Goal: Information Seeking & Learning: Learn about a topic

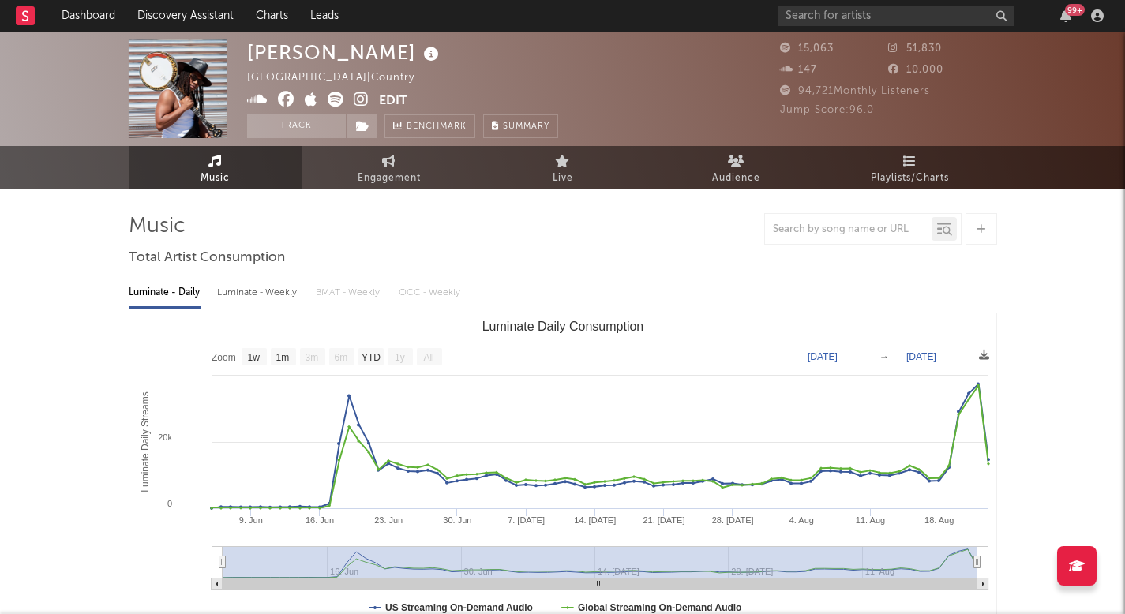
select select "1w"
click at [85, 17] on link "Dashboard" at bounding box center [89, 16] width 76 height 32
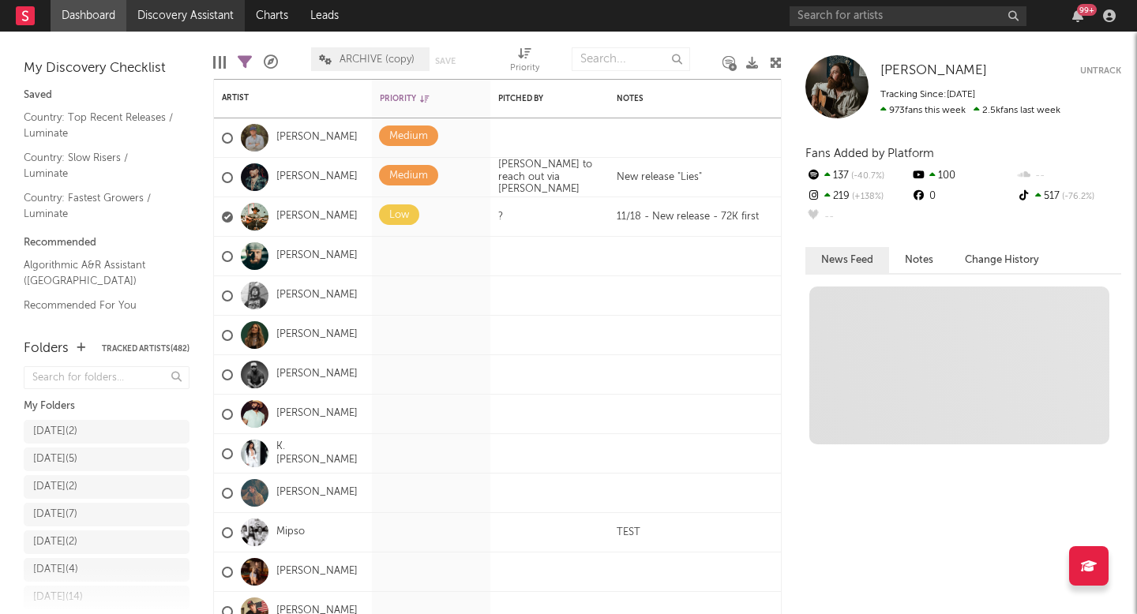
click at [213, 14] on link "Discovery Assistant" at bounding box center [185, 16] width 118 height 32
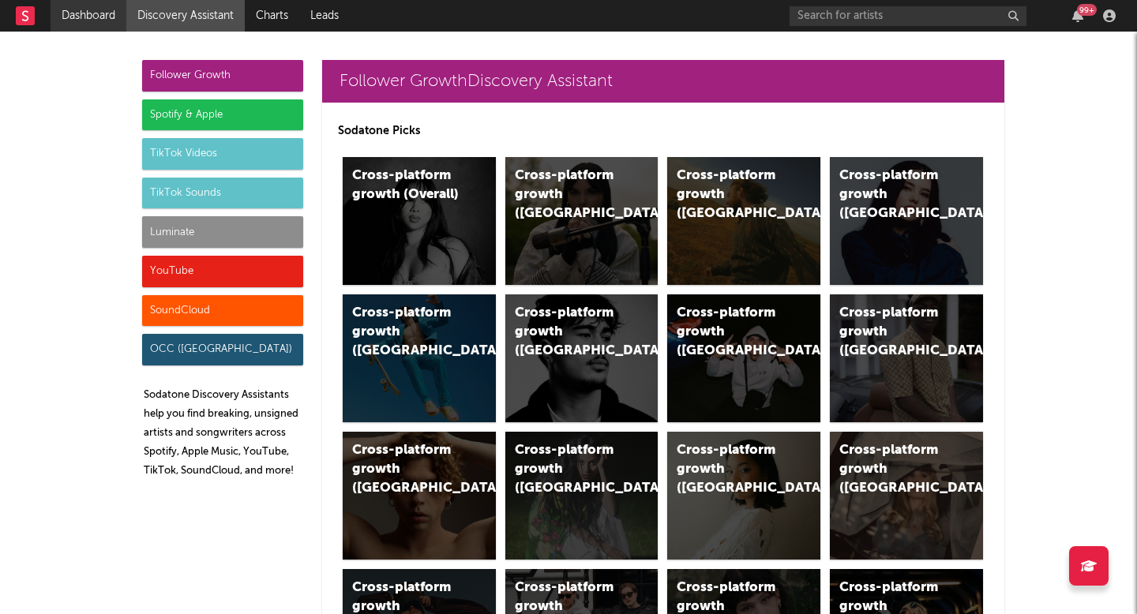
click at [122, 17] on link "Dashboard" at bounding box center [89, 16] width 76 height 32
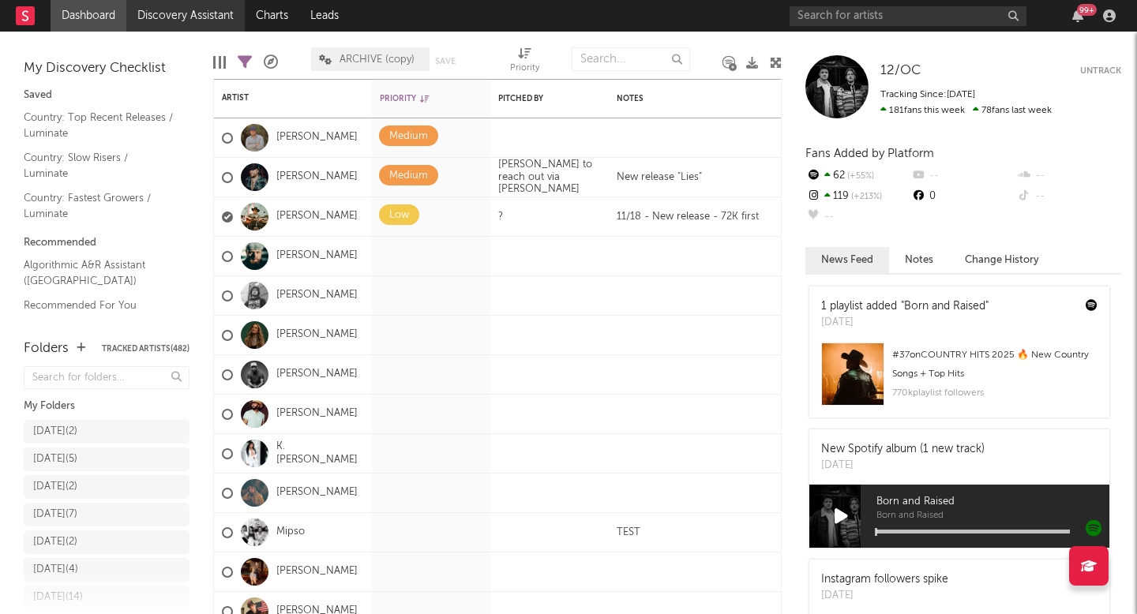
click at [212, 21] on link "Discovery Assistant" at bounding box center [185, 16] width 118 height 32
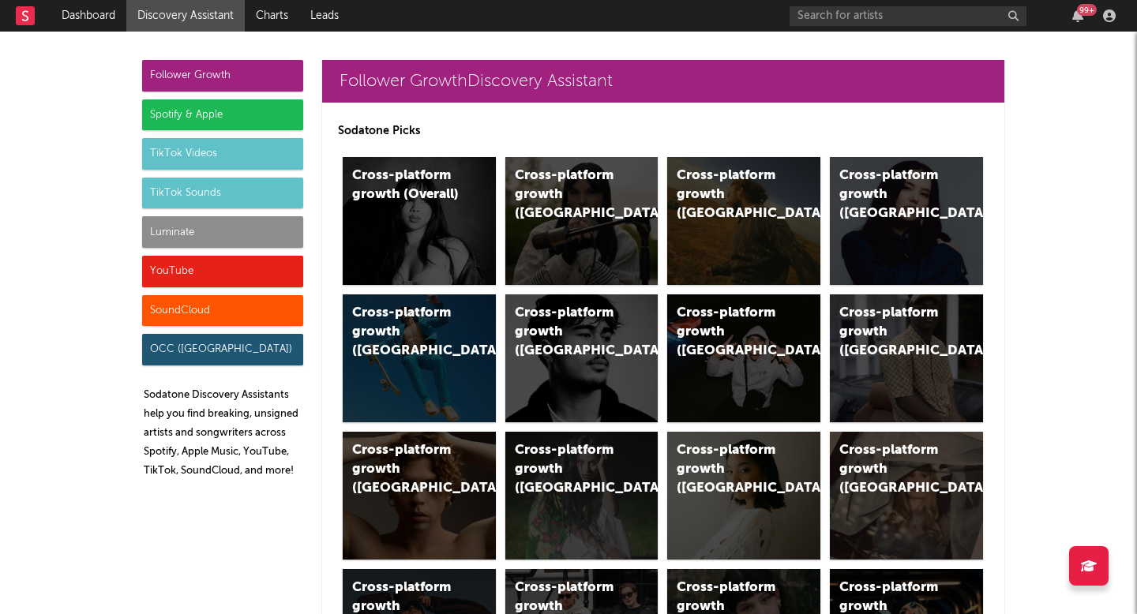
click at [223, 246] on div "Luminate" at bounding box center [222, 232] width 161 height 32
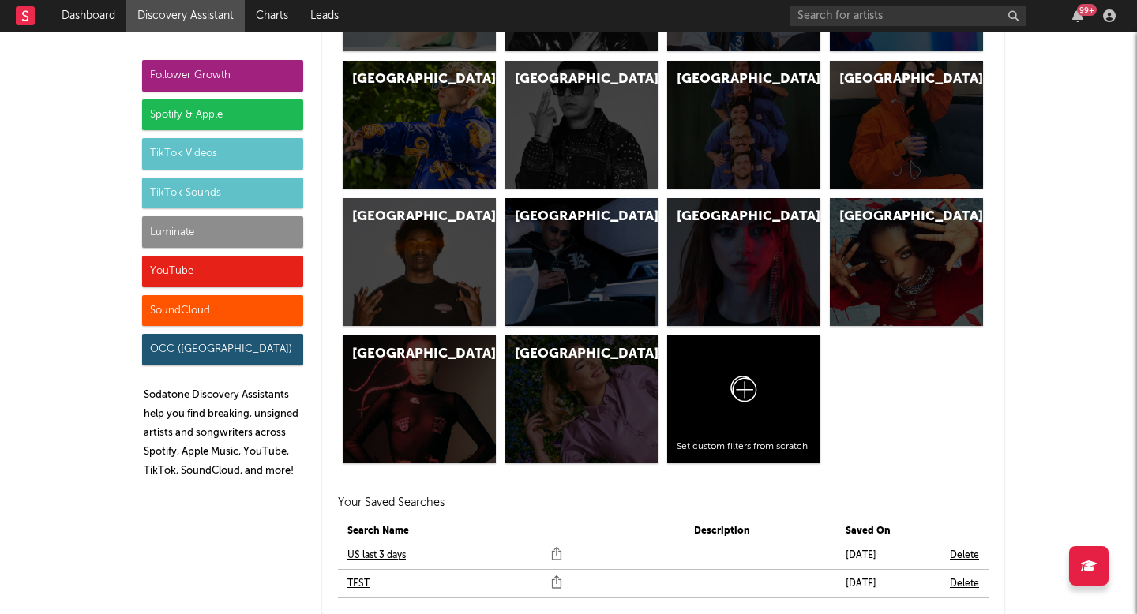
scroll to position [7522, 0]
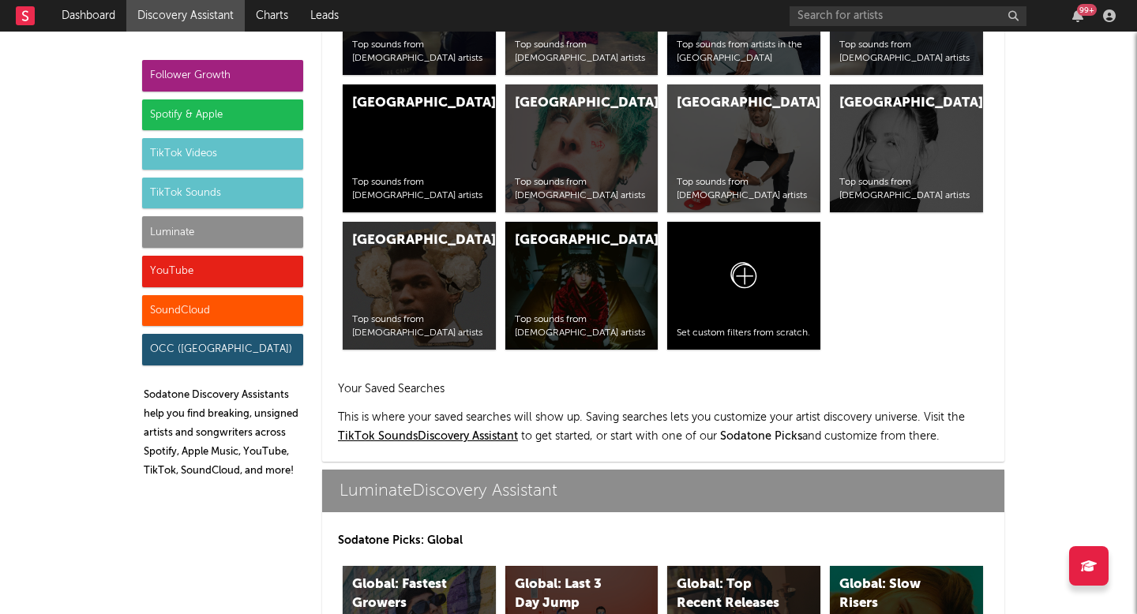
click at [241, 73] on div "Follower Growth" at bounding box center [222, 76] width 161 height 32
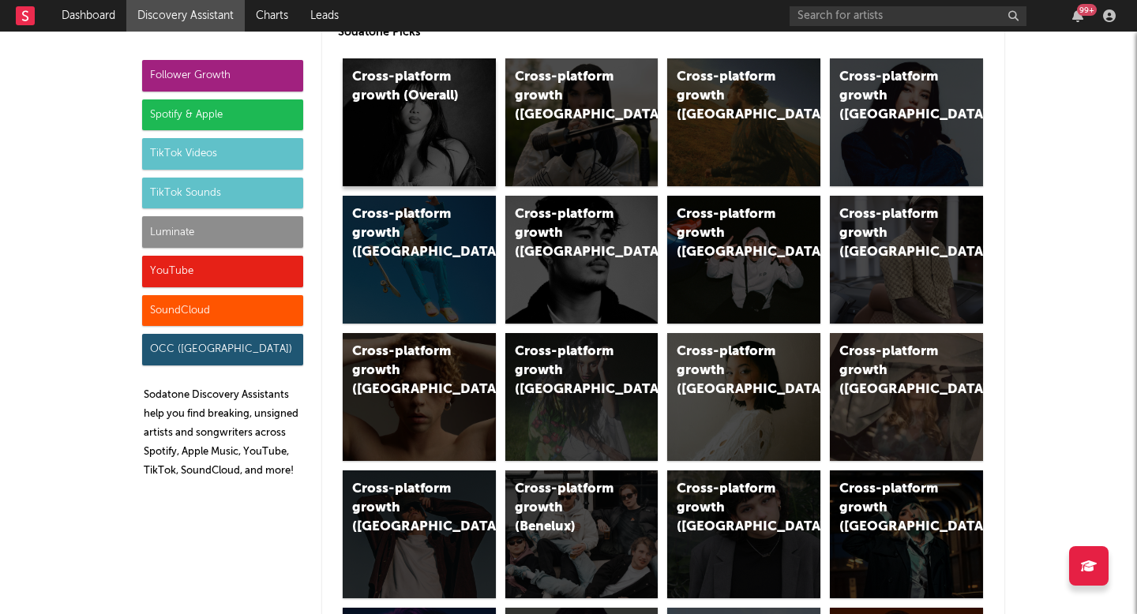
scroll to position [0, 0]
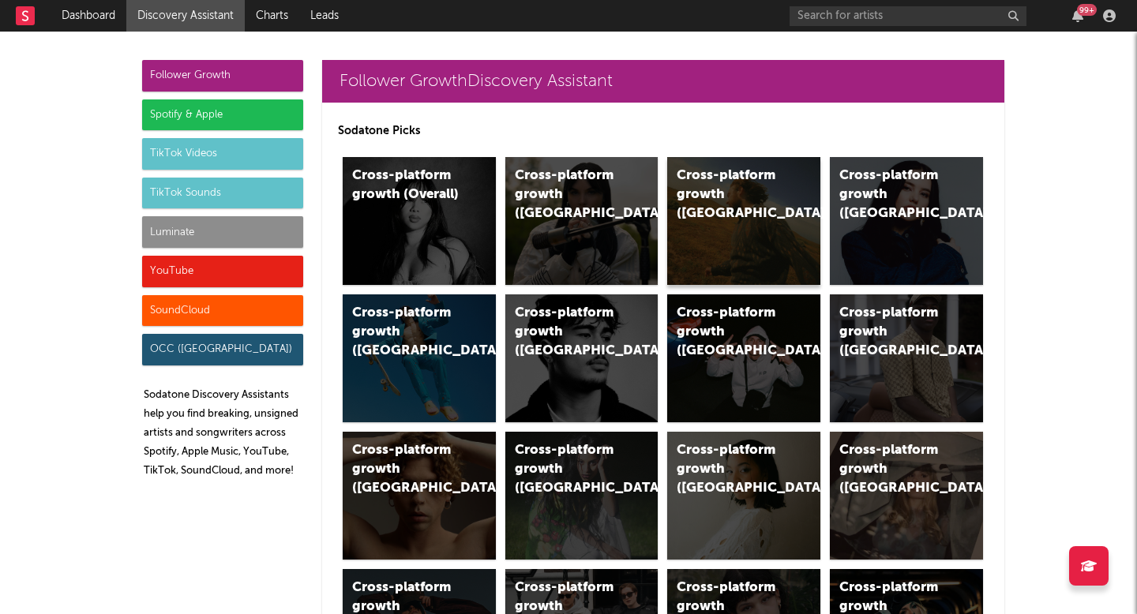
click at [727, 182] on div "Cross-platform growth ([GEOGRAPHIC_DATA])" at bounding box center [730, 195] width 107 height 57
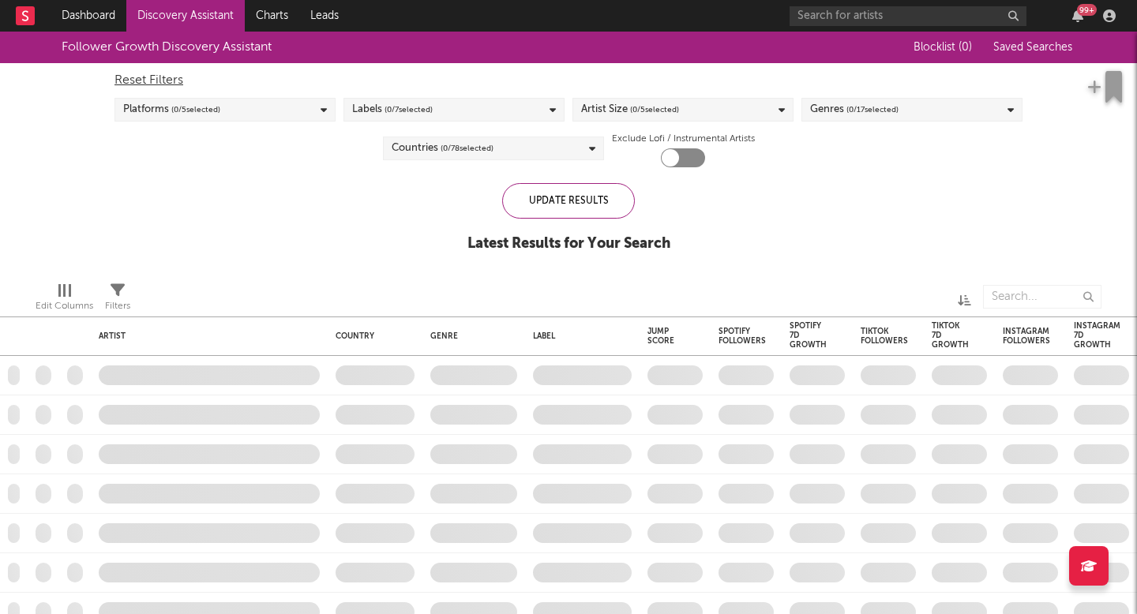
checkbox input "true"
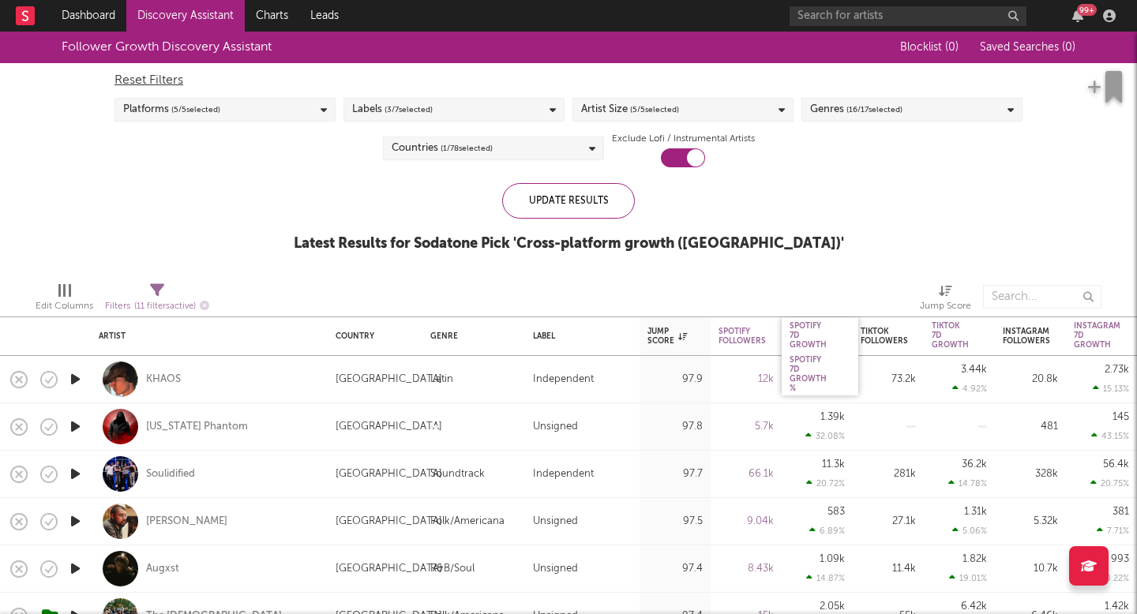
click at [808, 353] on div "Spotify 7D Growth %" at bounding box center [820, 374] width 77 height 43
click at [69, 371] on icon "button" at bounding box center [75, 379] width 17 height 20
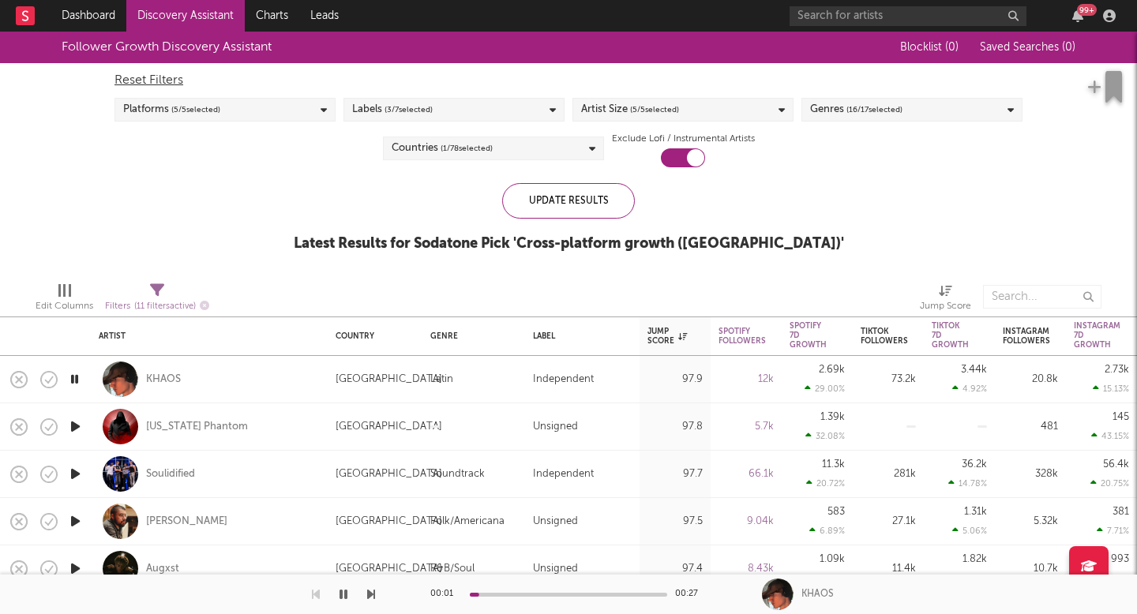
click at [70, 375] on icon "button" at bounding box center [74, 379] width 15 height 20
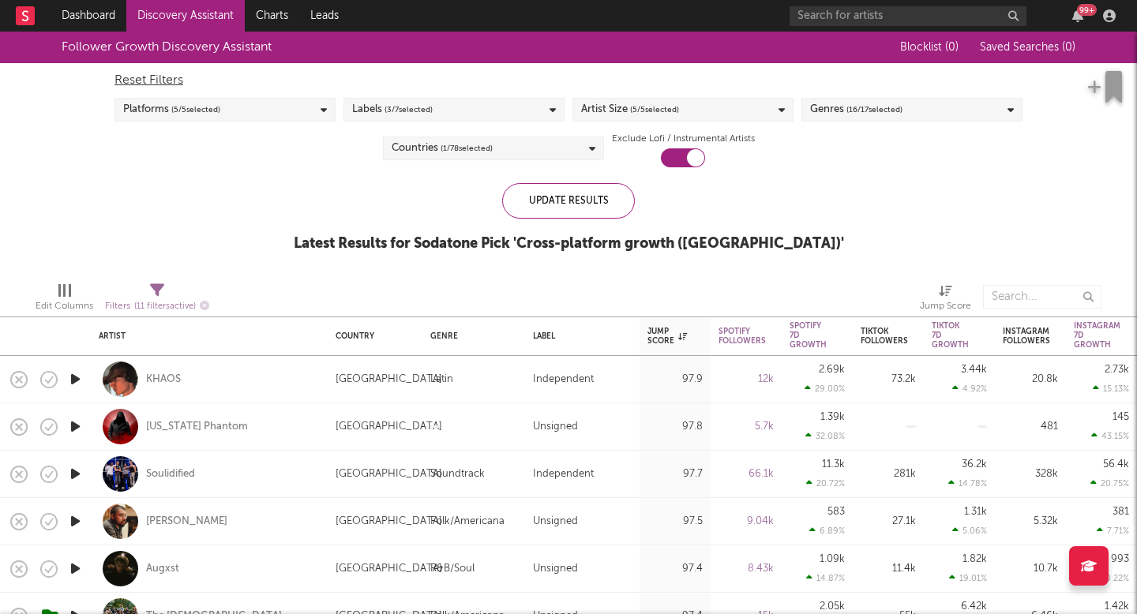
click at [70, 375] on icon "button" at bounding box center [75, 379] width 17 height 20
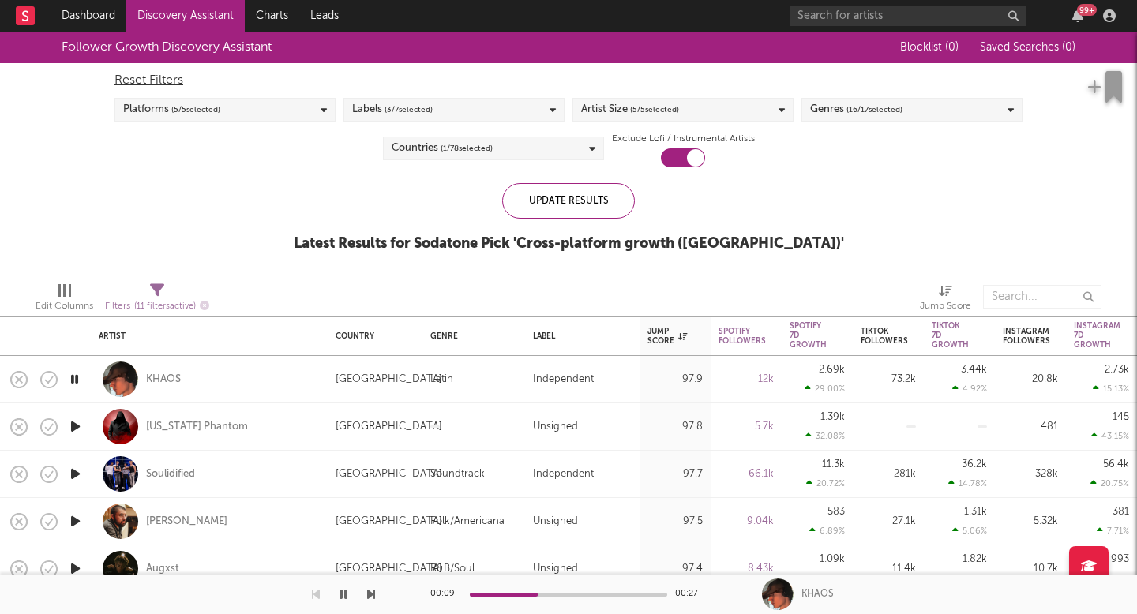
click at [66, 411] on div at bounding box center [75, 426] width 32 height 47
select select "1w"
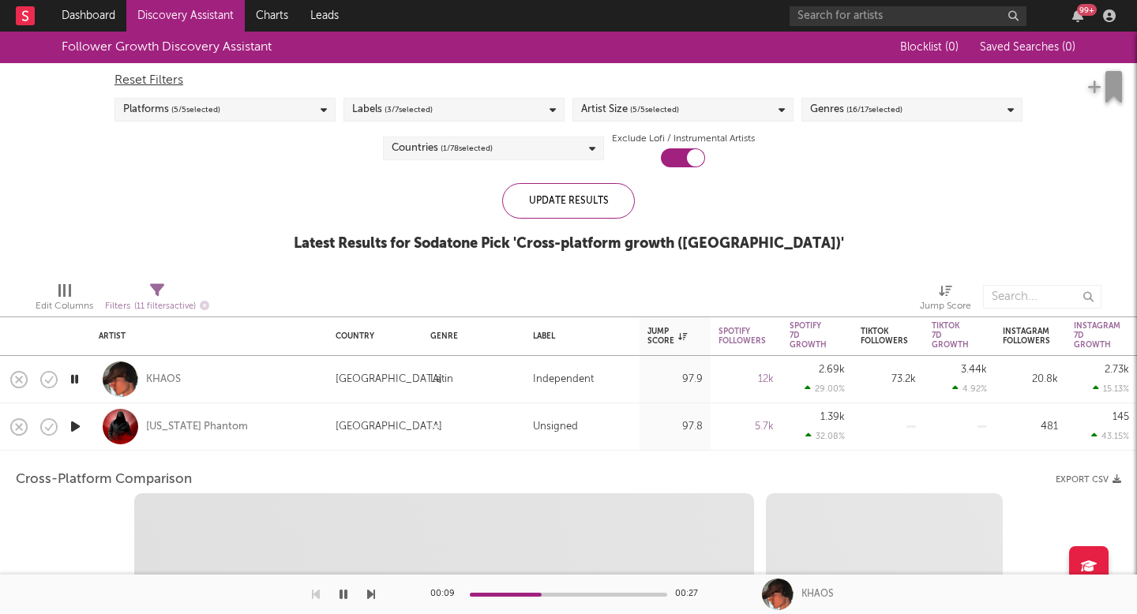
click at [71, 422] on icon "button" at bounding box center [75, 427] width 17 height 20
click at [86, 429] on div at bounding box center [75, 426] width 32 height 47
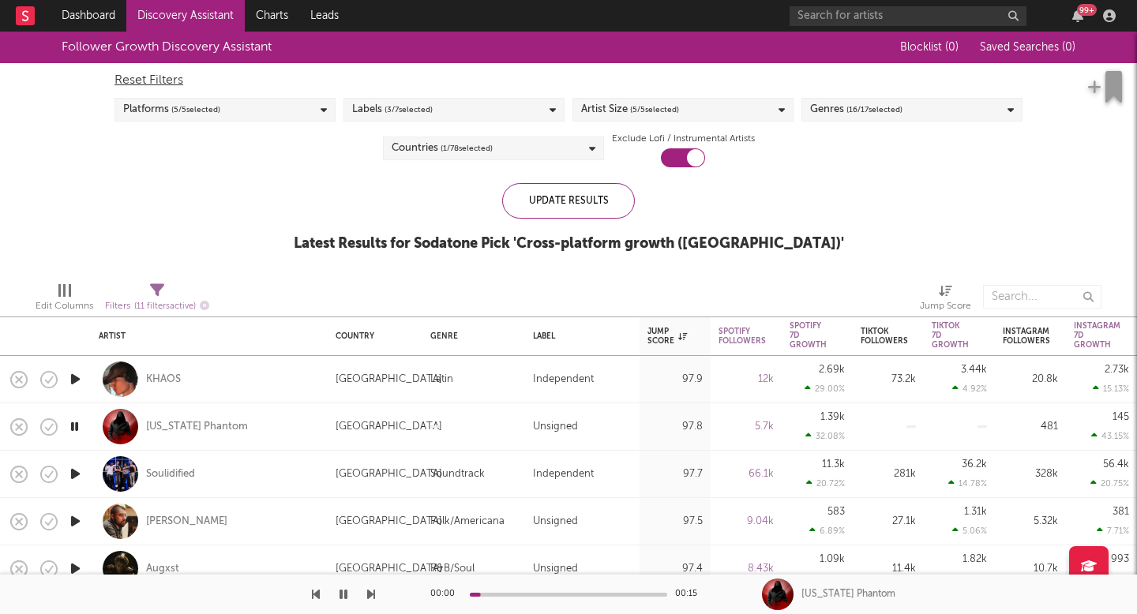
click at [87, 468] on div at bounding box center [75, 474] width 32 height 47
select select "1w"
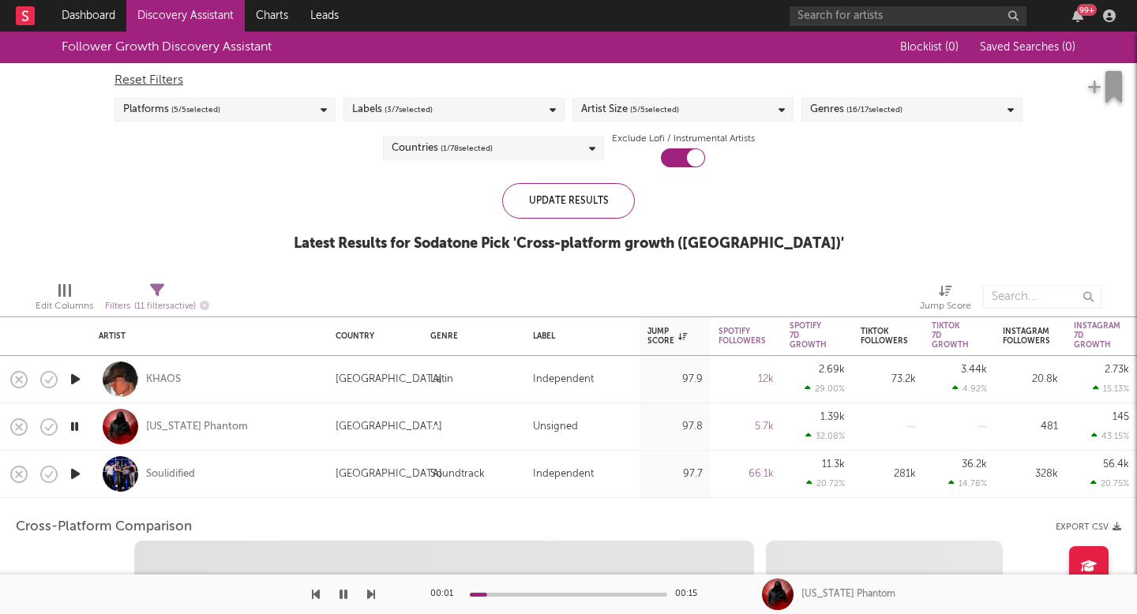
select select "1w"
click at [86, 470] on div at bounding box center [75, 474] width 32 height 47
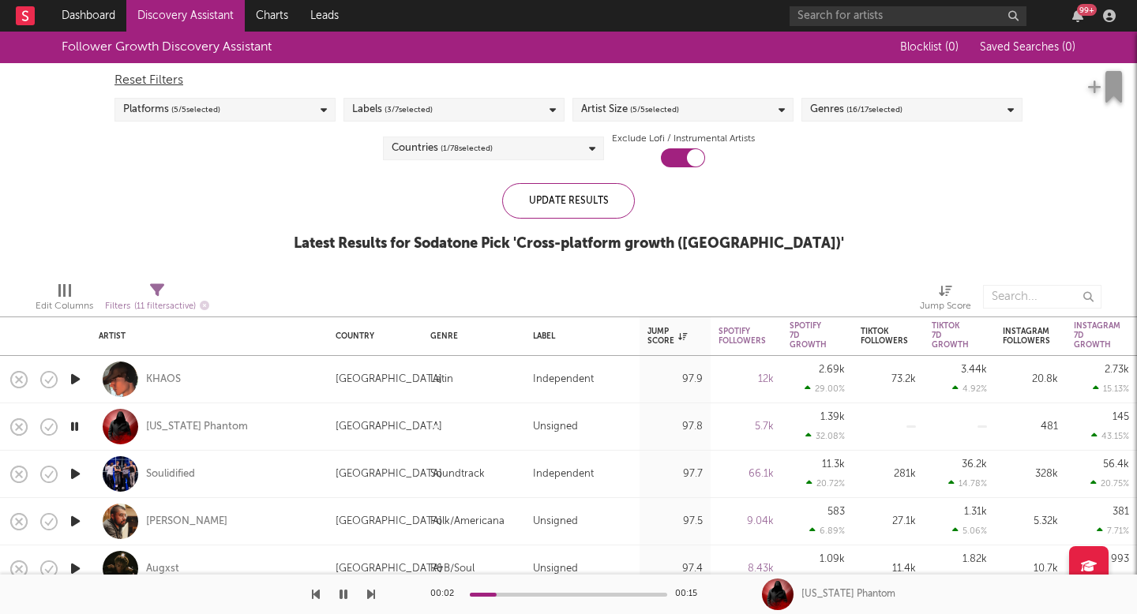
click at [80, 470] on icon "button" at bounding box center [75, 474] width 17 height 20
click at [804, 364] on div "Spotify 7D Growth %" at bounding box center [807, 374] width 37 height 38
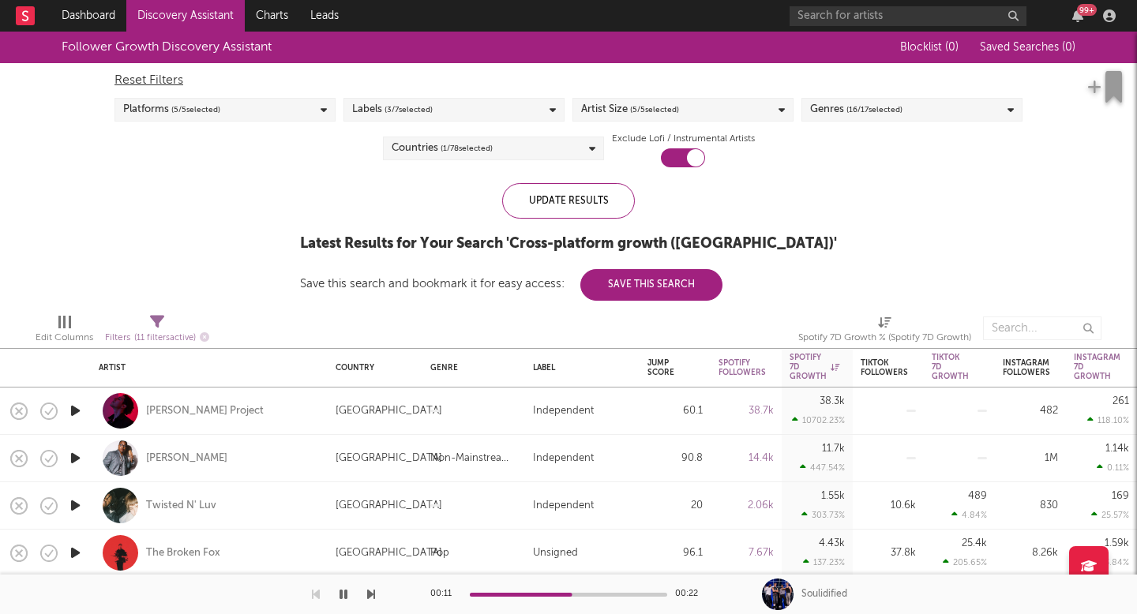
click at [809, 320] on span "Spotify 7D Growth % (Spotify 7D Growth)" at bounding box center [884, 332] width 173 height 32
select select "-1"
click at [76, 506] on icon "button" at bounding box center [75, 506] width 17 height 20
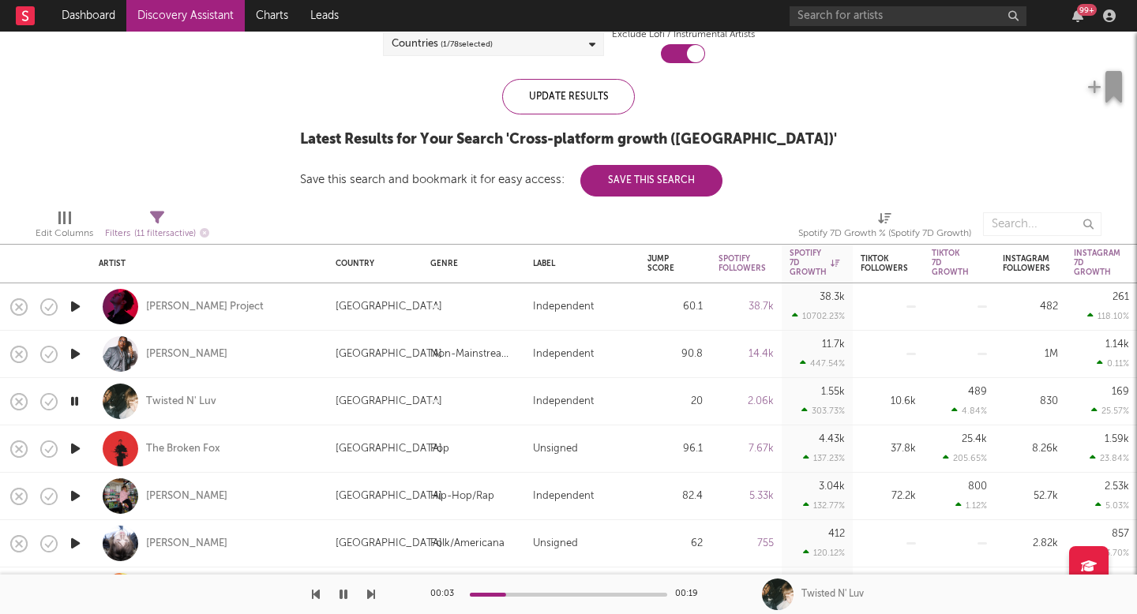
click at [73, 307] on icon "button" at bounding box center [75, 307] width 17 height 20
click at [78, 350] on icon "button" at bounding box center [75, 354] width 17 height 20
click at [162, 348] on div "[PERSON_NAME]" at bounding box center [186, 354] width 81 height 14
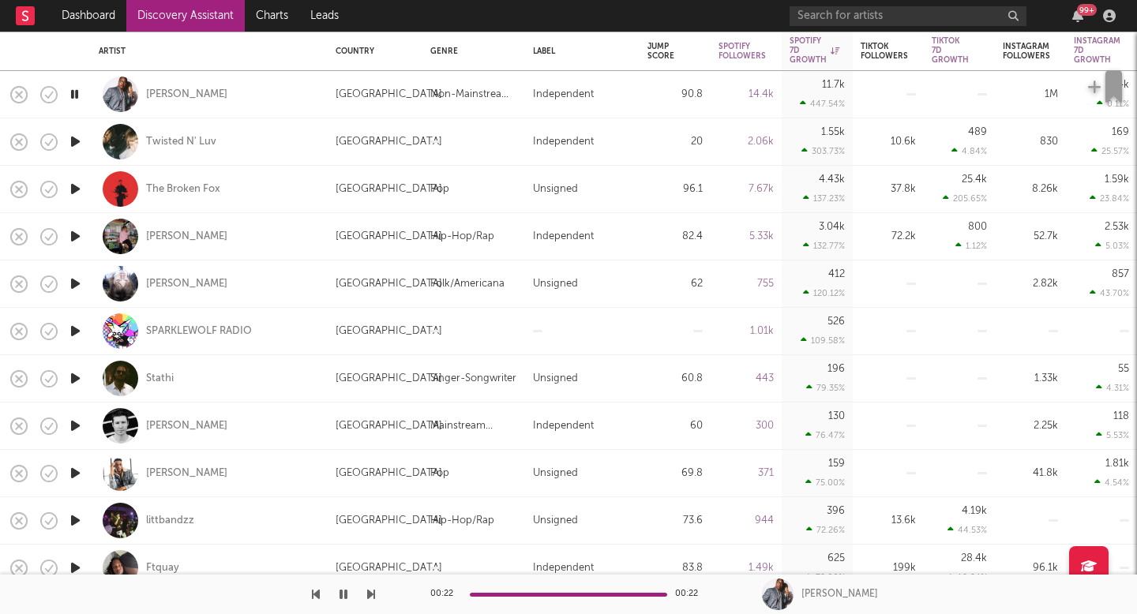
click at [70, 188] on icon "button" at bounding box center [75, 189] width 17 height 20
click at [171, 184] on div "The Broken Fox" at bounding box center [183, 189] width 74 height 14
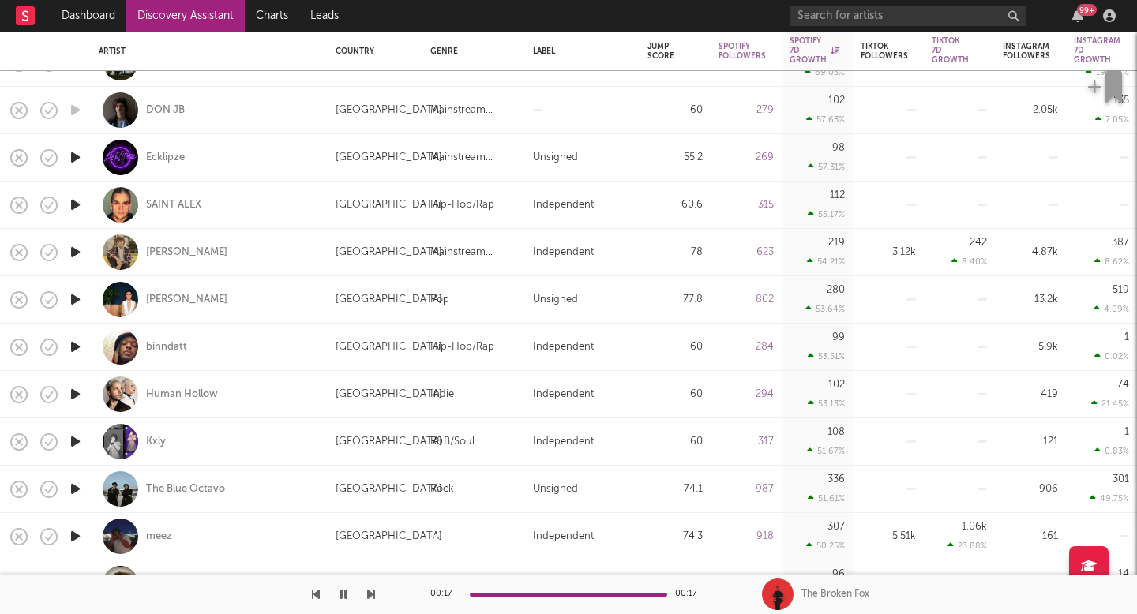
click at [79, 489] on icon "button" at bounding box center [75, 489] width 17 height 20
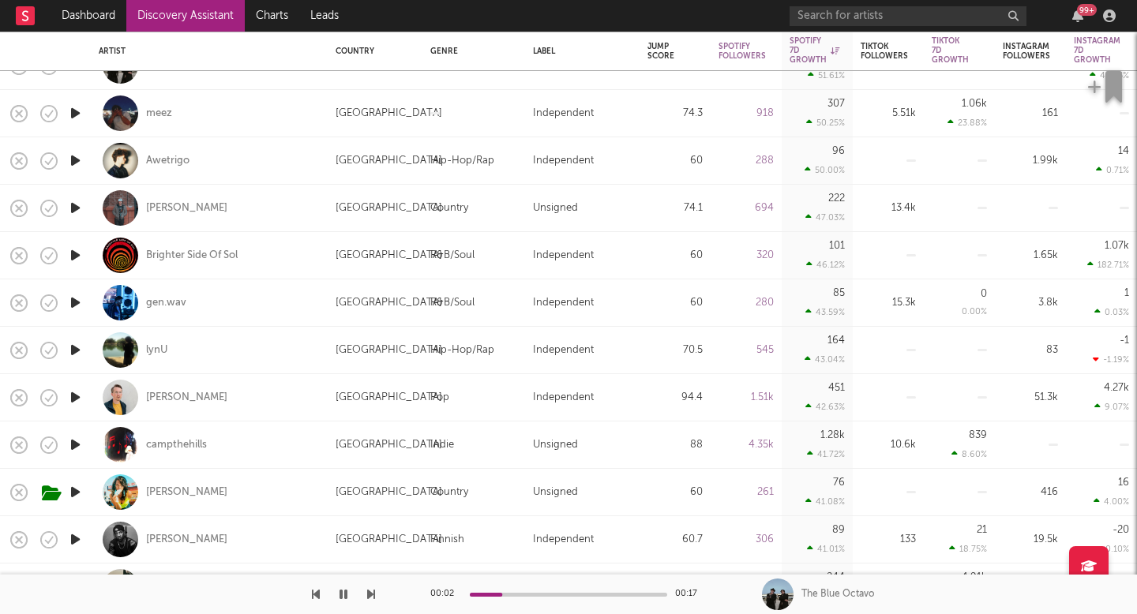
click at [76, 444] on icon "button" at bounding box center [75, 445] width 17 height 20
click at [76, 491] on icon "button" at bounding box center [75, 492] width 17 height 20
click at [55, 495] on icon "button" at bounding box center [52, 493] width 20 height 17
click at [47, 497] on icon "button" at bounding box center [49, 493] width 22 height 22
click at [87, 500] on icon "button" at bounding box center [87, 493] width 20 height 17
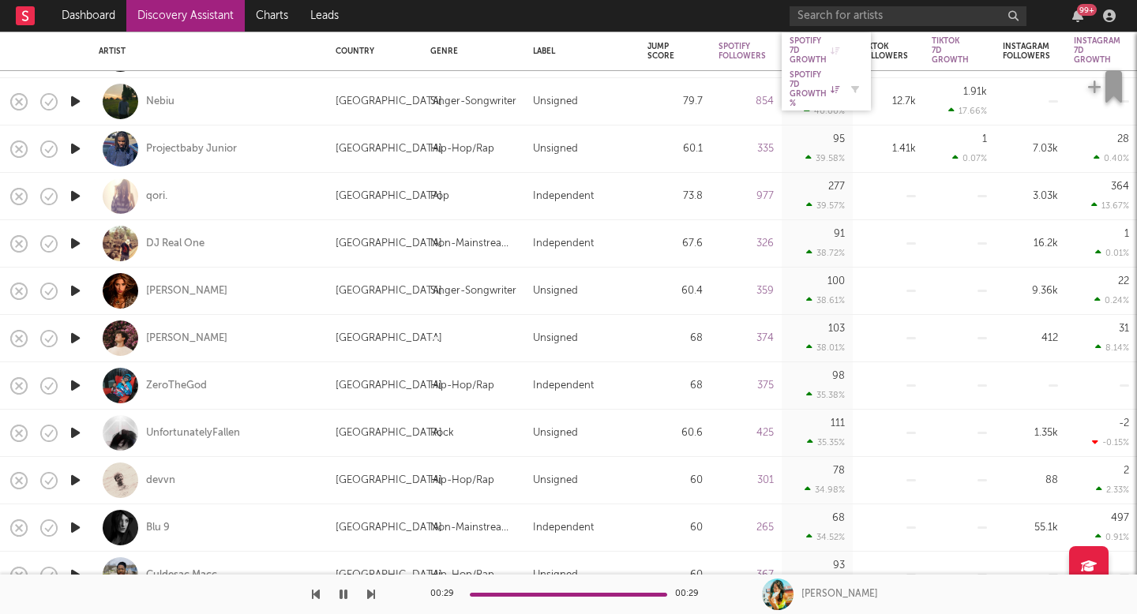
click at [819, 91] on div "Spotify 7D Growth %" at bounding box center [814, 89] width 50 height 38
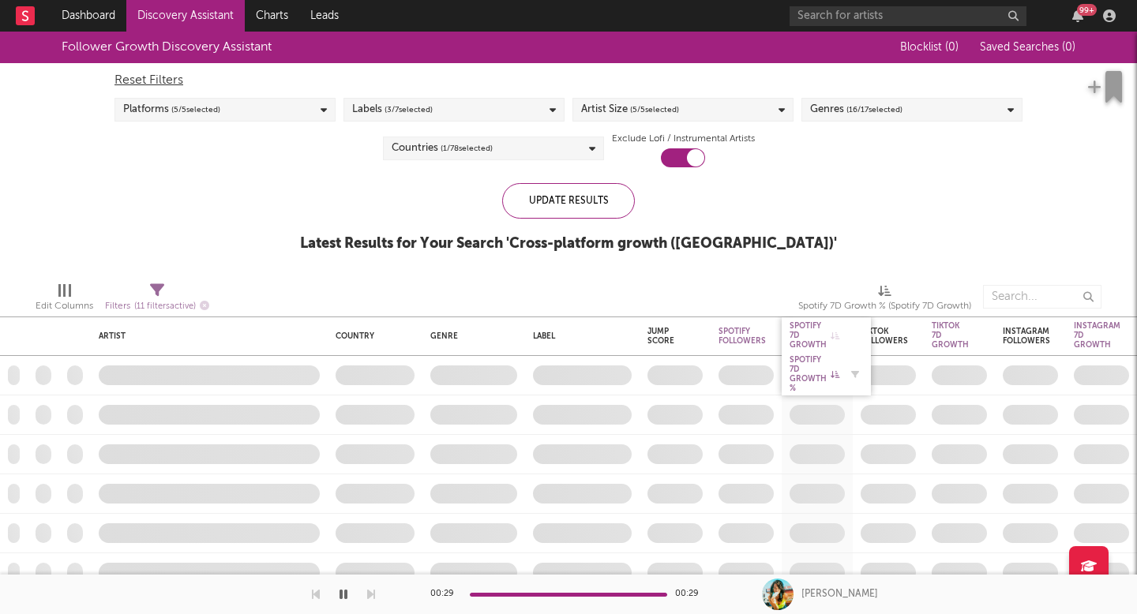
click at [812, 374] on div "Spotify 7D Growth %" at bounding box center [814, 374] width 50 height 38
click at [812, 328] on div "Spotify 7D Growth" at bounding box center [814, 335] width 50 height 28
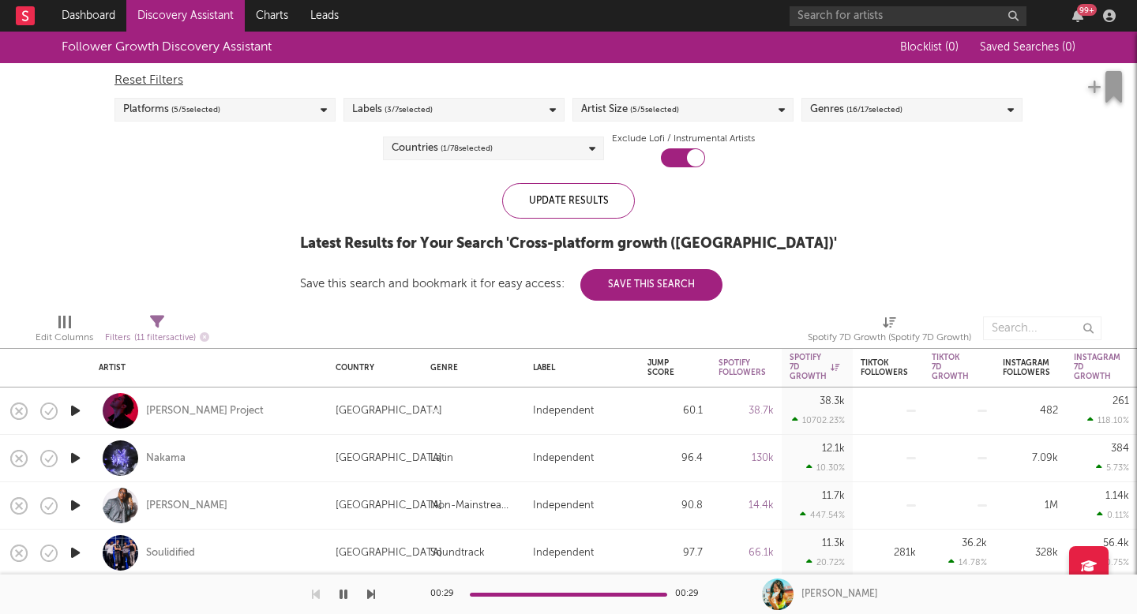
click at [73, 413] on icon "button" at bounding box center [75, 411] width 17 height 20
click at [77, 463] on icon "button" at bounding box center [75, 458] width 17 height 20
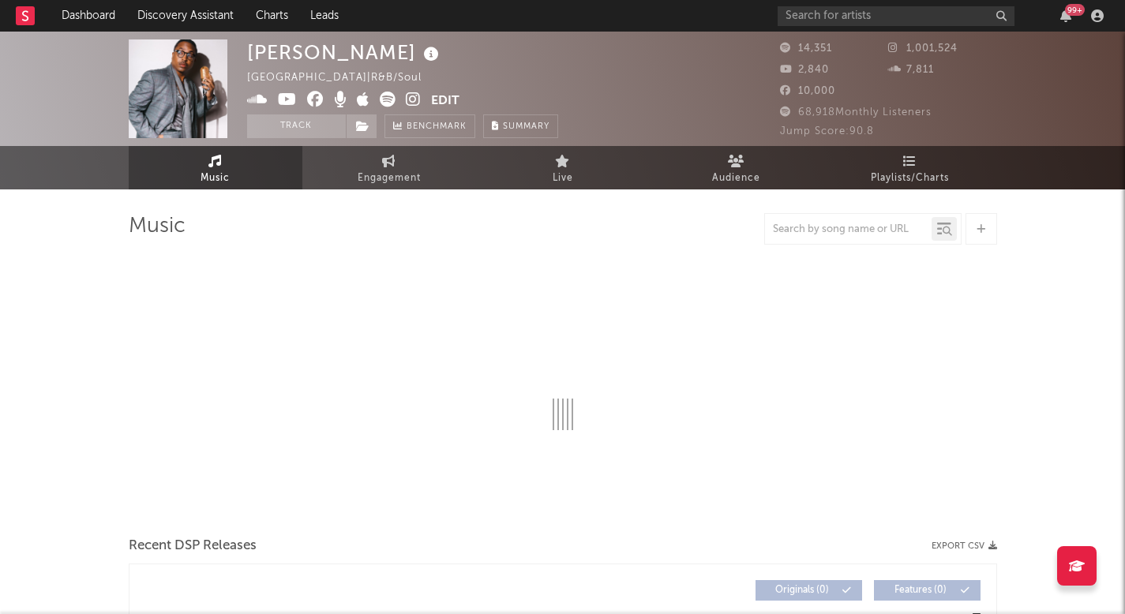
select select "6m"
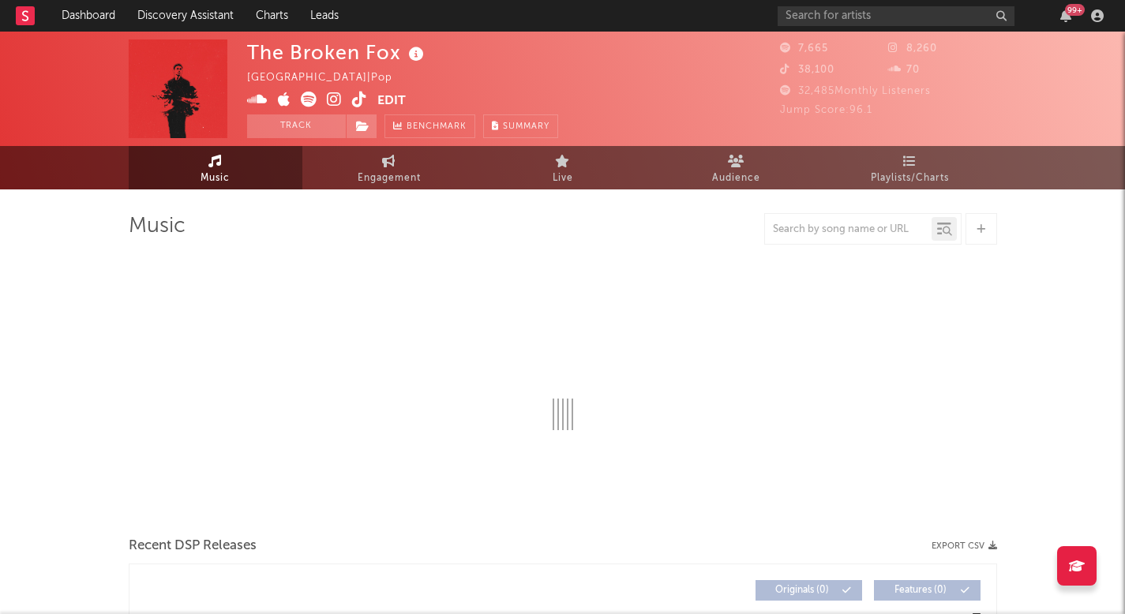
select select "1w"
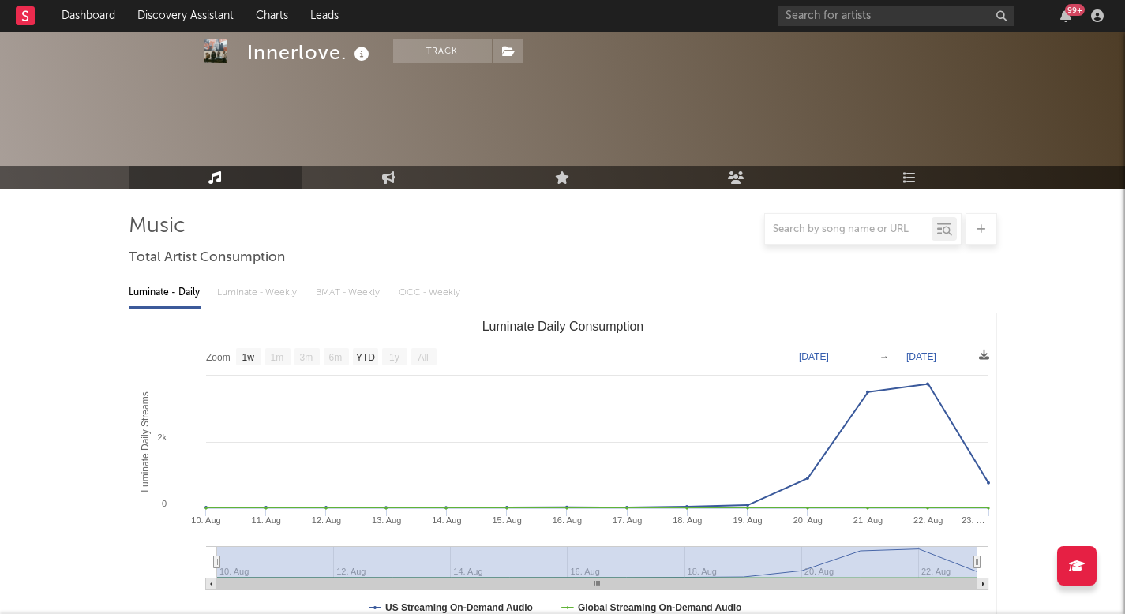
select select "1w"
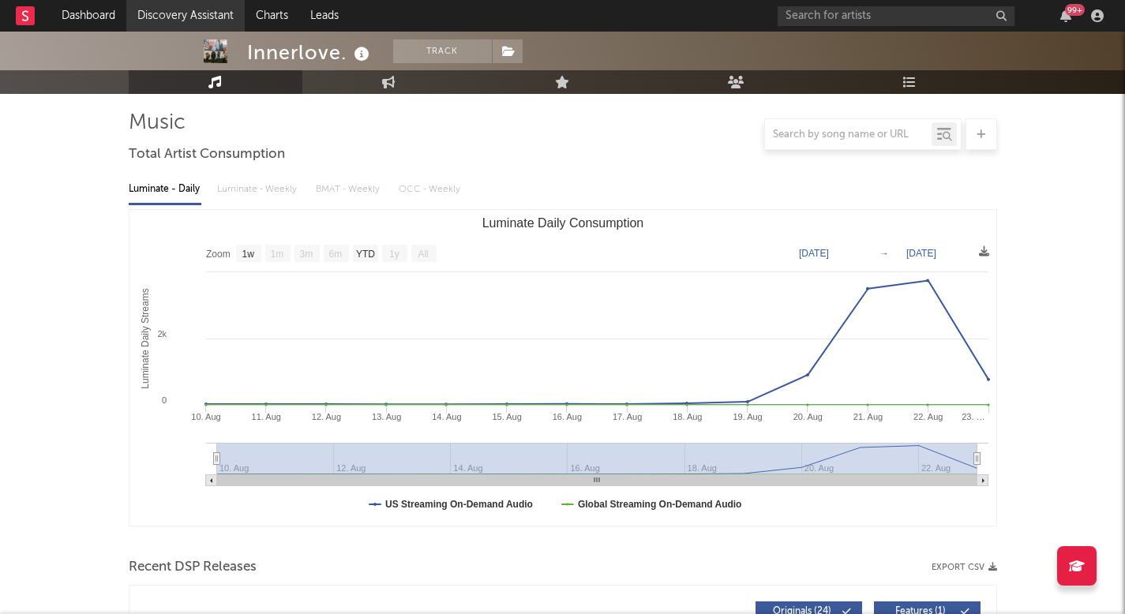
click at [178, 13] on link "Discovery Assistant" at bounding box center [185, 16] width 118 height 32
